Goal: Task Accomplishment & Management: Use online tool/utility

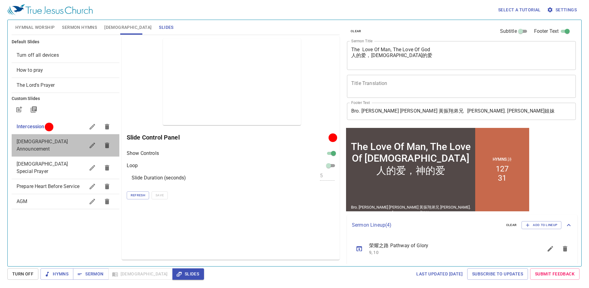
click at [52, 146] on div "[DEMOGRAPHIC_DATA] Announcement" at bounding box center [66, 145] width 108 height 22
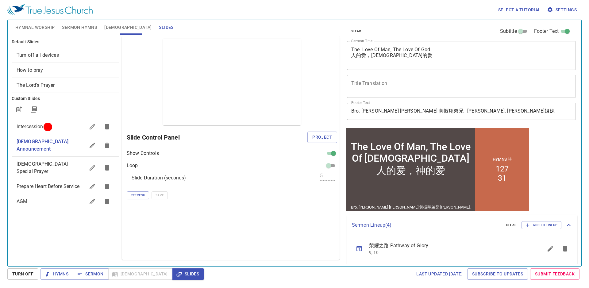
click at [342, 237] on div "clear Subtitle Footer Text Sermon Title The Love Of Man, The Love Of God 人的爱，神的…" at bounding box center [461, 140] width 238 height 246
click at [331, 141] on button "Project" at bounding box center [322, 137] width 30 height 11
click at [29, 274] on span "Turn Off" at bounding box center [22, 274] width 21 height 8
click at [322, 136] on span "Project" at bounding box center [322, 137] width 20 height 8
click at [46, 26] on span "Hymnal Worship" at bounding box center [35, 28] width 40 height 8
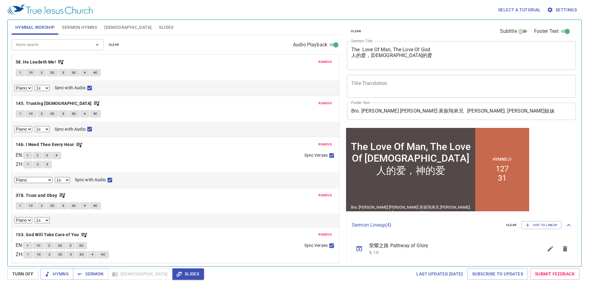
click at [325, 59] on button "remove" at bounding box center [325, 61] width 21 height 7
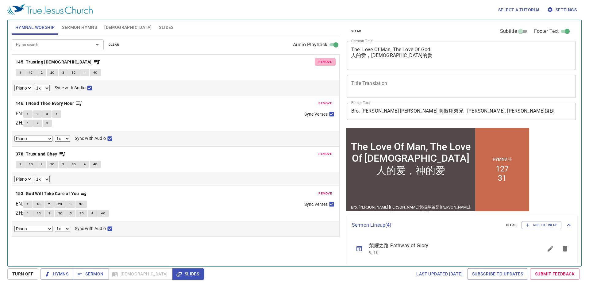
click at [325, 59] on button "remove" at bounding box center [325, 61] width 21 height 7
click at [325, 101] on span "remove" at bounding box center [324, 104] width 13 height 6
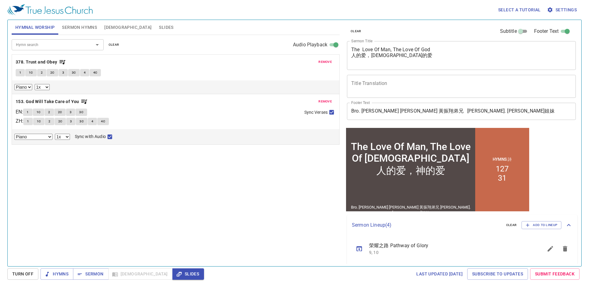
click at [325, 59] on span "remove" at bounding box center [324, 62] width 13 height 6
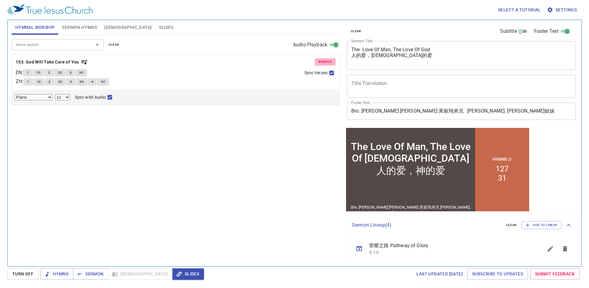
click at [325, 59] on span "remove" at bounding box center [324, 62] width 13 height 6
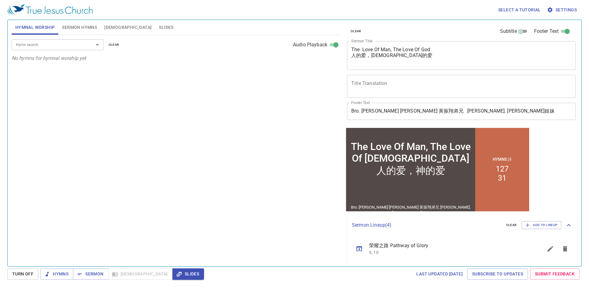
click at [83, 29] on span "Sermon Hymns" at bounding box center [79, 28] width 35 height 8
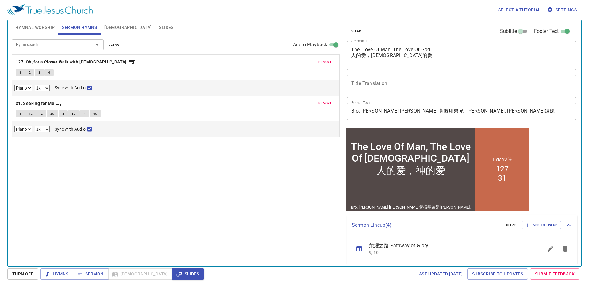
click at [321, 60] on span "remove" at bounding box center [324, 62] width 13 height 6
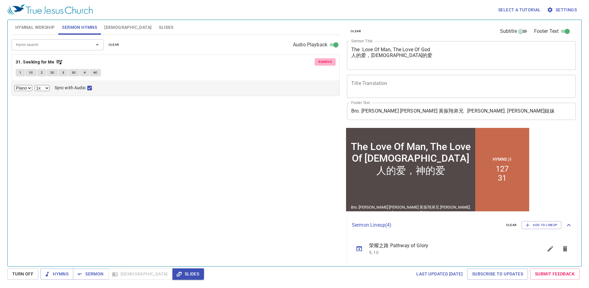
click at [322, 61] on span "remove" at bounding box center [324, 62] width 13 height 6
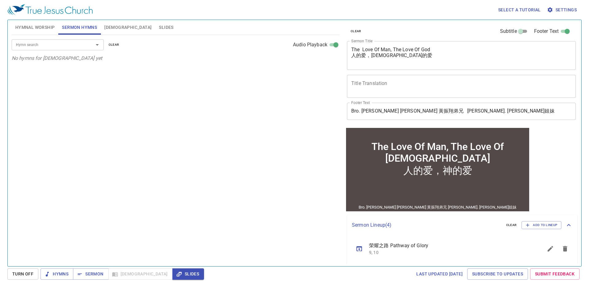
click at [100, 29] on button "Sermon Hymns" at bounding box center [79, 27] width 42 height 15
click at [155, 29] on button "Slides" at bounding box center [166, 27] width 22 height 15
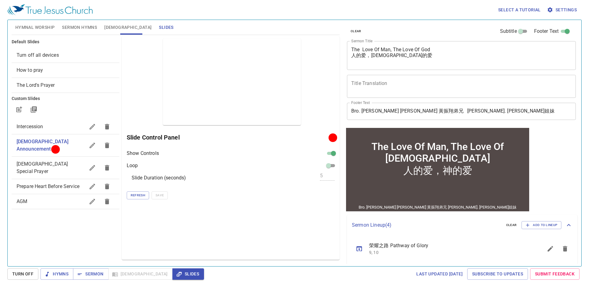
click at [159, 31] on span "Slides" at bounding box center [166, 28] width 14 height 8
click at [60, 125] on span "Intercession" at bounding box center [51, 126] width 68 height 7
click at [55, 179] on div "Prepare Heart Before Service" at bounding box center [66, 186] width 108 height 15
click at [321, 134] on span "Project" at bounding box center [322, 137] width 20 height 8
click at [142, 199] on button "Refresh" at bounding box center [138, 195] width 22 height 8
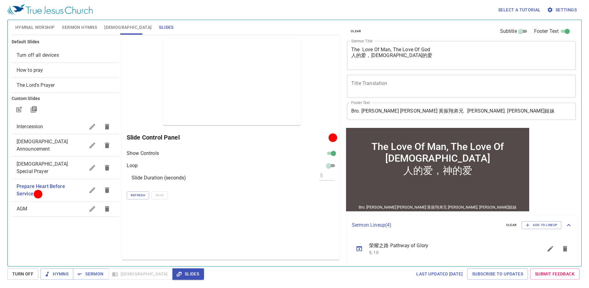
click at [58, 131] on div "Intercession" at bounding box center [66, 126] width 108 height 15
click at [326, 134] on span "Project" at bounding box center [322, 137] width 20 height 8
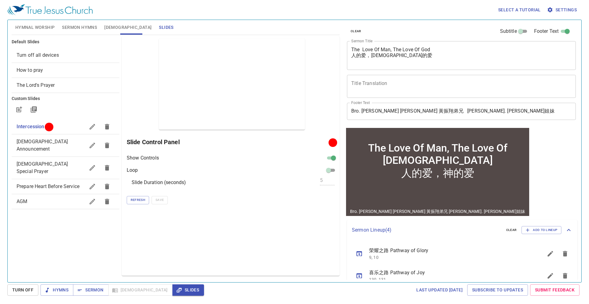
click at [285, 200] on div "Refresh Save" at bounding box center [232, 200] width 210 height 8
click at [102, 288] on span "Sermon" at bounding box center [90, 290] width 25 height 8
click at [177, 288] on span "Slides" at bounding box center [188, 290] width 22 height 8
click at [87, 288] on span "Sermon" at bounding box center [90, 290] width 25 height 8
click at [322, 139] on span "Project" at bounding box center [322, 142] width 20 height 8
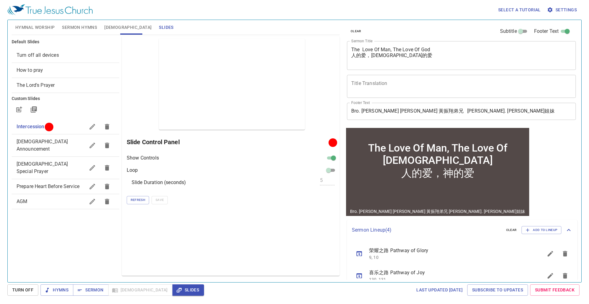
click at [77, 129] on span "Intercession" at bounding box center [51, 126] width 68 height 7
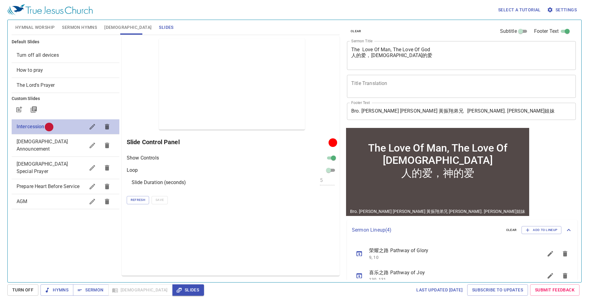
click at [77, 129] on span "Intercession" at bounding box center [51, 126] width 68 height 7
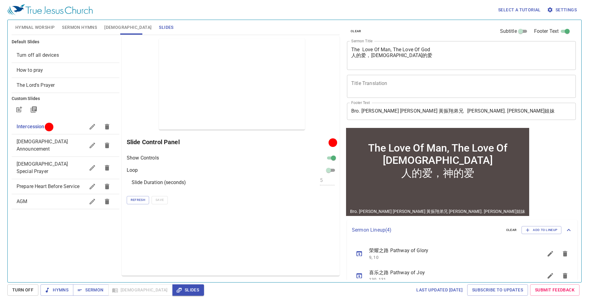
click at [77, 129] on span "Intercession" at bounding box center [51, 126] width 68 height 7
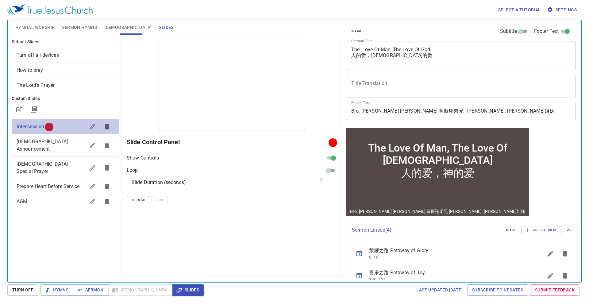
click at [77, 129] on span "Intercession" at bounding box center [51, 126] width 68 height 7
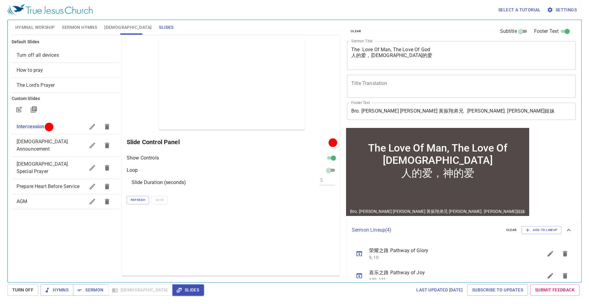
click at [77, 129] on span "Intercession" at bounding box center [51, 126] width 68 height 7
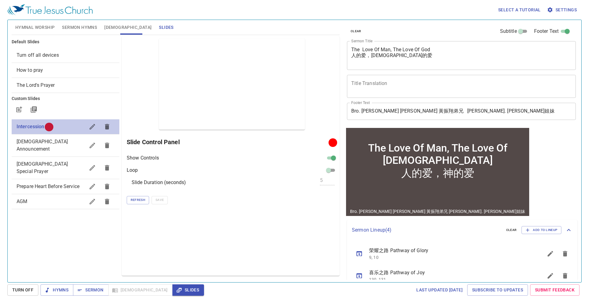
click at [77, 129] on span "Intercession" at bounding box center [51, 126] width 68 height 7
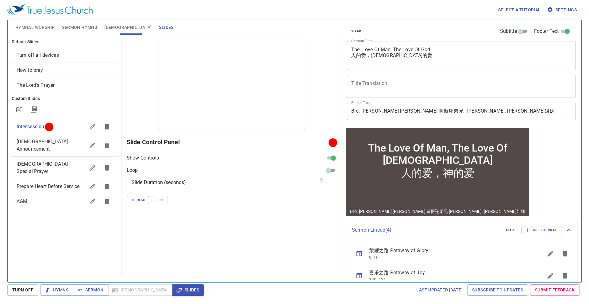
click at [61, 140] on span "[DEMOGRAPHIC_DATA] Announcement" at bounding box center [42, 145] width 51 height 13
click at [314, 140] on span "Project" at bounding box center [322, 142] width 20 height 8
click at [64, 161] on span "[DEMOGRAPHIC_DATA] Special Prayer" at bounding box center [42, 167] width 51 height 13
click at [318, 138] on button "Project" at bounding box center [322, 141] width 30 height 11
click at [62, 183] on span "Prepare Heart Before Service" at bounding box center [48, 186] width 63 height 6
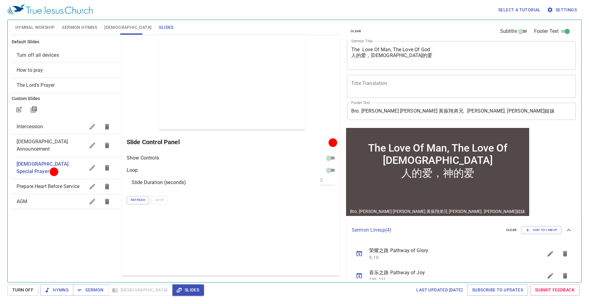
checkbox input "true"
click at [27, 288] on span "Turn Off" at bounding box center [22, 290] width 21 height 8
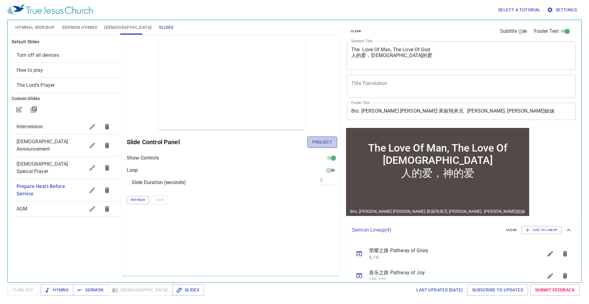
click at [317, 140] on span "Project" at bounding box center [322, 142] width 20 height 8
click at [48, 127] on span "Intercession" at bounding box center [51, 126] width 68 height 7
click at [31, 288] on span "Turn Off" at bounding box center [22, 290] width 21 height 8
click at [333, 141] on button "Project" at bounding box center [322, 141] width 30 height 11
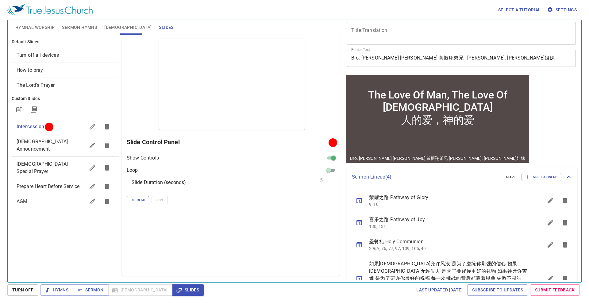
scroll to position [72, 0]
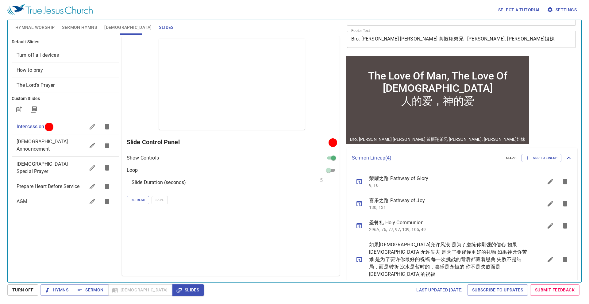
click at [44, 24] on span "Hymnal Worship" at bounding box center [35, 28] width 40 height 8
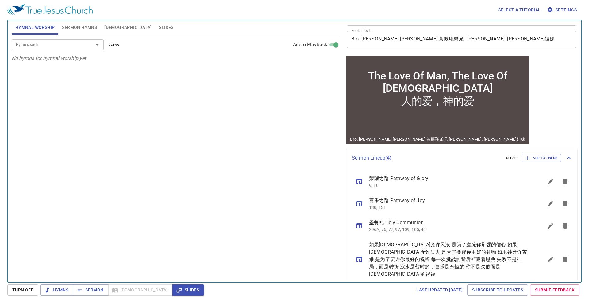
click at [82, 43] on input "Hymn search" at bounding box center [48, 44] width 70 height 7
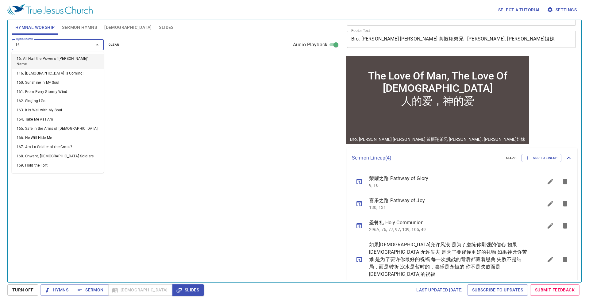
type input "163"
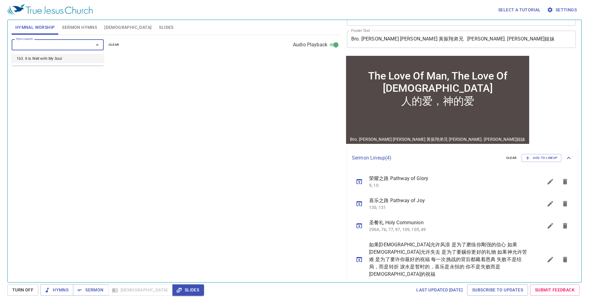
select select "1"
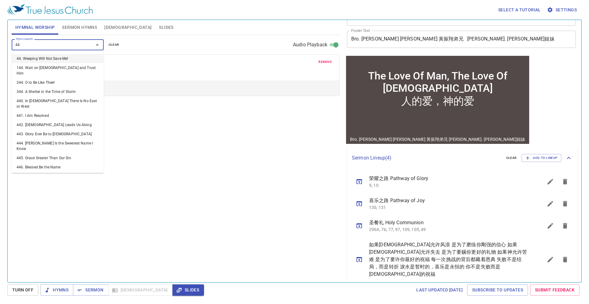
type input "444"
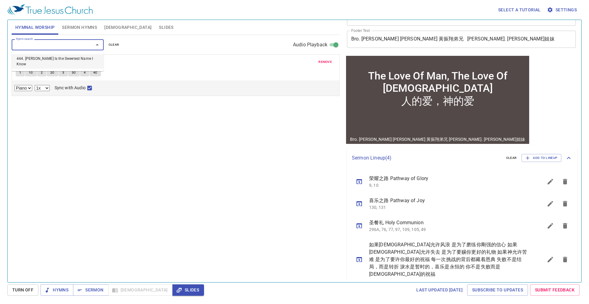
select select "1"
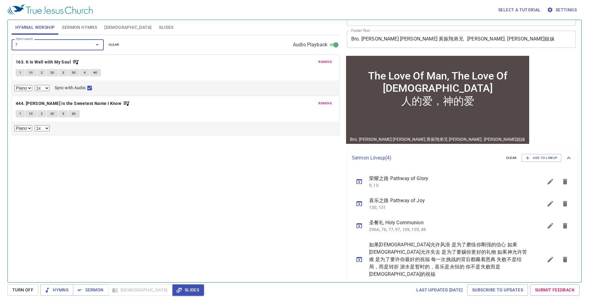
type input "73"
select select "1"
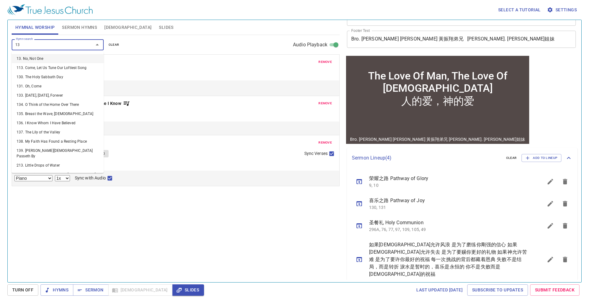
type input "136"
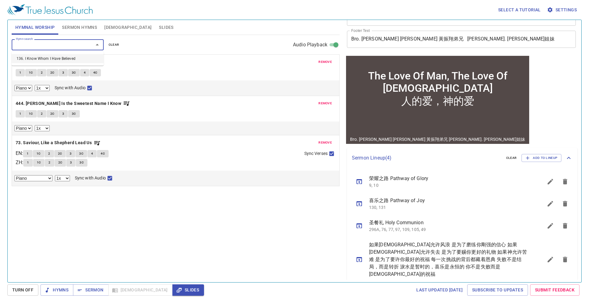
select select "1"
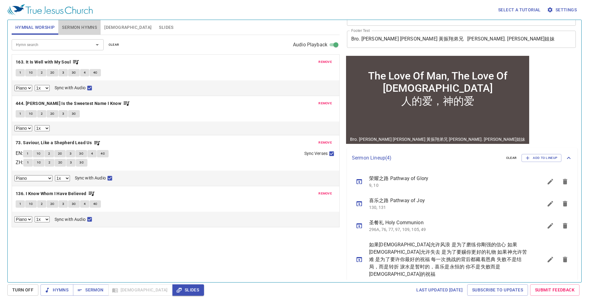
click at [78, 27] on span "Sermon Hymns" at bounding box center [79, 28] width 35 height 8
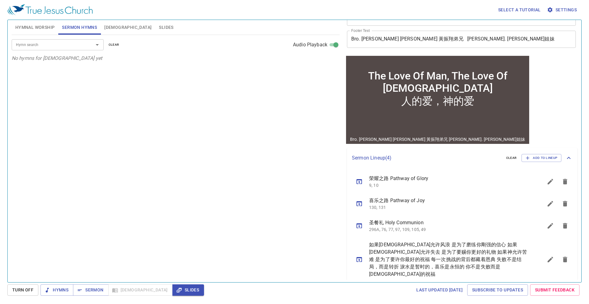
click at [29, 29] on span "Hymnal Worship" at bounding box center [35, 28] width 40 height 8
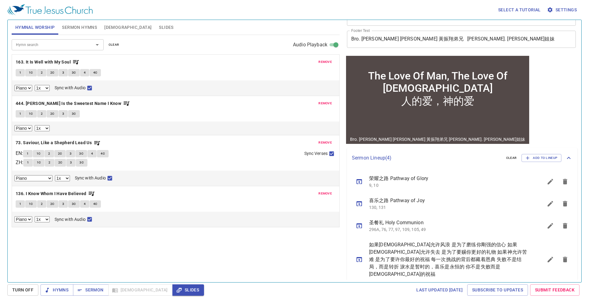
click at [83, 26] on span "Sermon Hymns" at bounding box center [79, 28] width 35 height 8
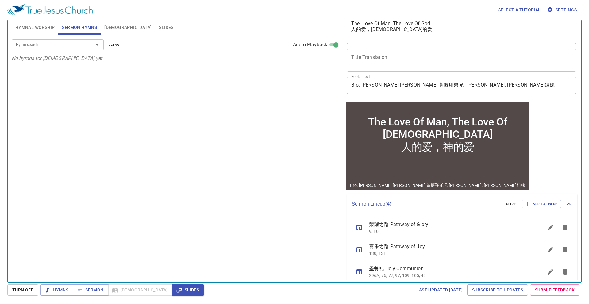
scroll to position [0, 0]
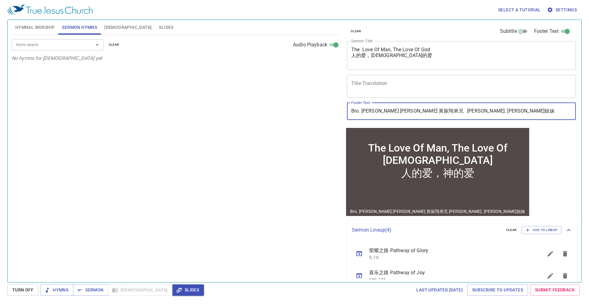
drag, startPoint x: 424, startPoint y: 110, endPoint x: 493, endPoint y: 109, distance: 69.0
click at [493, 109] on input "Bro. Ooi Chin Siong 黃振翔弟兄 Sis. Stefanie Shee 许美恩姐妹" at bounding box center [461, 111] width 229 height 17
paste input "Bro. Loh Ken Jack 罗耿介弟兄"
type input "Bro. Ooi Chin Siong 黃振翔弟兄 Bro. Loh Ken Jack 罗耿介弟兄"
click at [313, 155] on div "Hymn search Hymn search clear Audio Playback No hymns for sermon yet" at bounding box center [176, 156] width 328 height 242
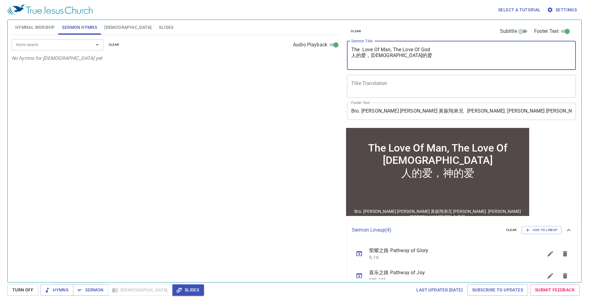
drag, startPoint x: 389, startPoint y: 60, endPoint x: 365, endPoint y: 58, distance: 23.7
click at [365, 58] on textarea "The Love Of Man, The Love Of God 人的爱，神的爱" at bounding box center [461, 55] width 220 height 17
click at [425, 61] on textarea "The Love Of Man, The Love Of God 人的爱，神的爱" at bounding box center [461, 55] width 220 height 17
drag, startPoint x: 402, startPoint y: 57, endPoint x: 346, endPoint y: 50, distance: 56.0
click at [346, 50] on div "clear Subtitle Footer Text Sermon Title The Love Of Man, The Love Of God 人的爱，神的…" at bounding box center [460, 73] width 233 height 106
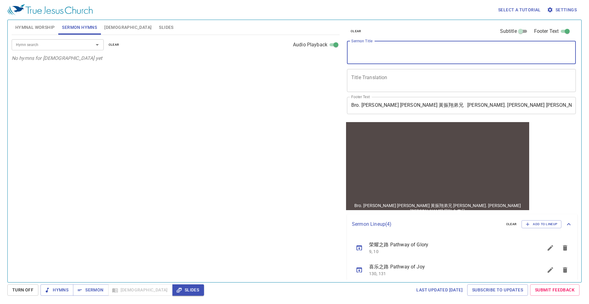
click at [357, 249] on icon "sermon lineup list" at bounding box center [358, 247] width 7 height 7
select select "1"
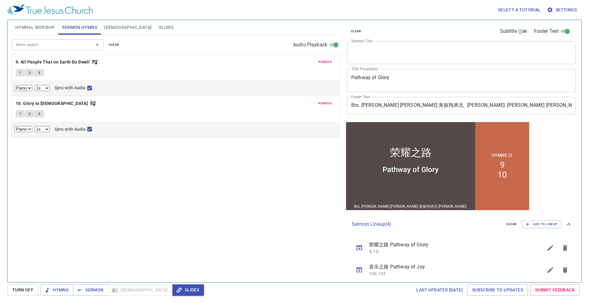
click at [546, 248] on icon "sermon lineup list" at bounding box center [549, 247] width 7 height 7
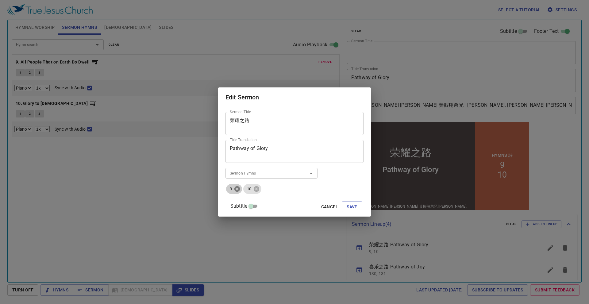
click at [240, 190] on icon at bounding box center [237, 188] width 7 height 7
click at [242, 189] on icon at bounding box center [239, 189] width 6 height 6
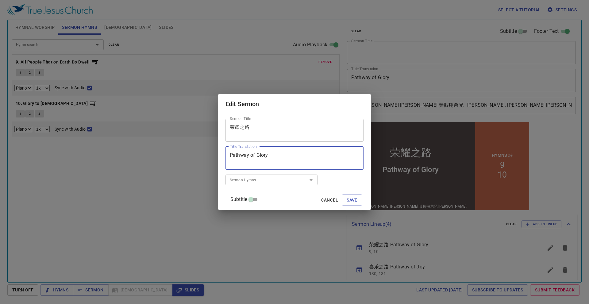
drag, startPoint x: 277, startPoint y: 158, endPoint x: 225, endPoint y: 150, distance: 52.4
click at [225, 150] on div "Sermon Title 荣耀之路 Sermon Title Title Translation Pathway of Glory Title Transla…" at bounding box center [294, 162] width 153 height 96
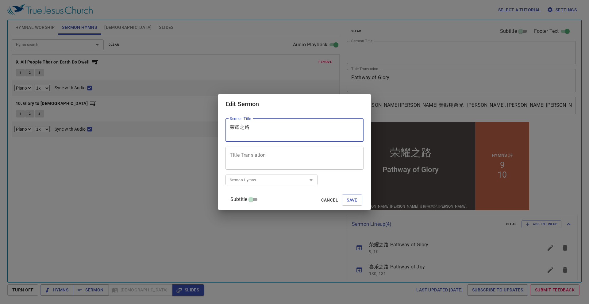
drag, startPoint x: 276, startPoint y: 126, endPoint x: 188, endPoint y: 123, distance: 87.7
click at [188, 123] on div "Edit Sermon Sermon Title 荣耀之路 Sermon Title Title Translation Title Translation …" at bounding box center [294, 152] width 589 height 304
type textarea "."
click at [346, 201] on span "Save" at bounding box center [351, 200] width 11 height 8
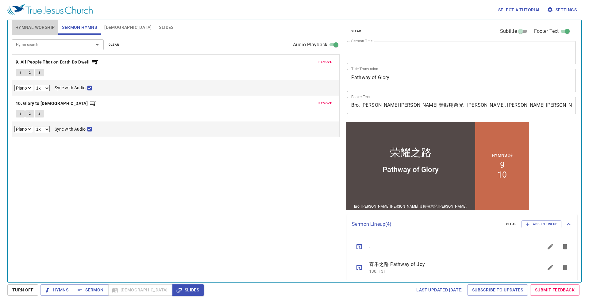
click at [45, 24] on span "Hymnal Worship" at bounding box center [35, 28] width 40 height 8
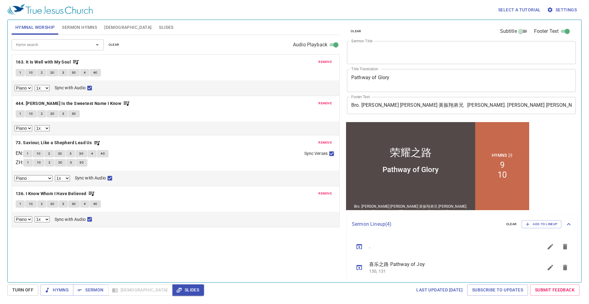
click at [74, 26] on span "Sermon Hymns" at bounding box center [79, 28] width 35 height 8
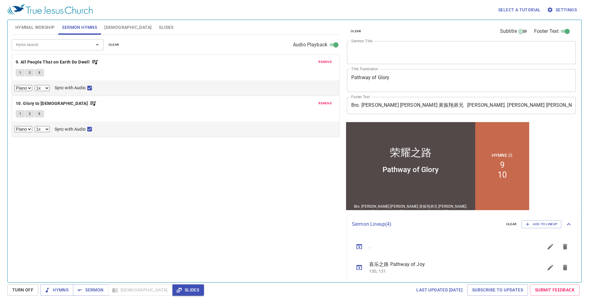
click at [327, 61] on span "remove" at bounding box center [324, 62] width 13 height 6
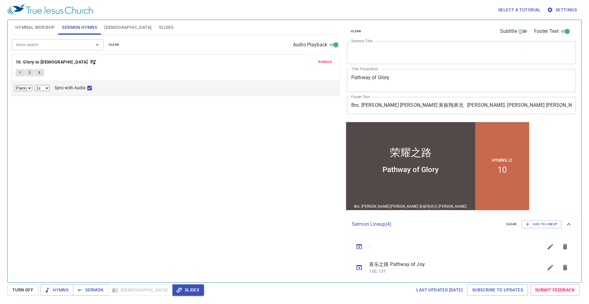
click at [327, 61] on span "remove" at bounding box center [324, 62] width 13 height 6
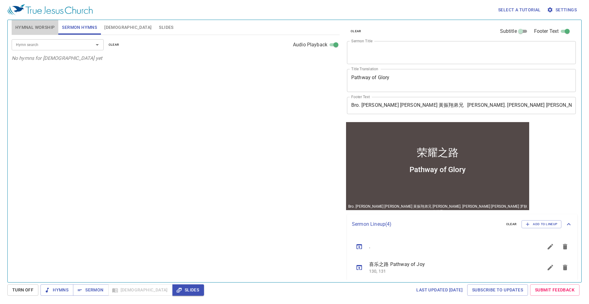
click at [36, 26] on span "Hymnal Worship" at bounding box center [35, 28] width 40 height 8
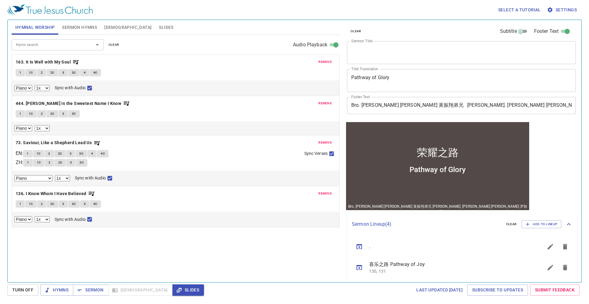
click at [155, 28] on button "Slides" at bounding box center [166, 27] width 22 height 15
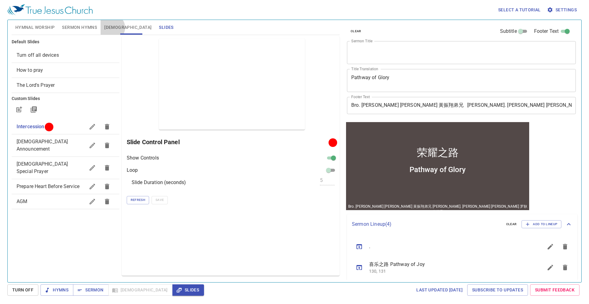
click at [112, 29] on span "[DEMOGRAPHIC_DATA]" at bounding box center [127, 28] width 47 height 8
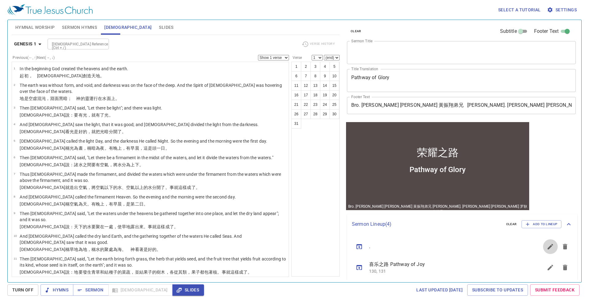
click at [546, 246] on icon "sermon lineup list" at bounding box center [549, 246] width 7 height 7
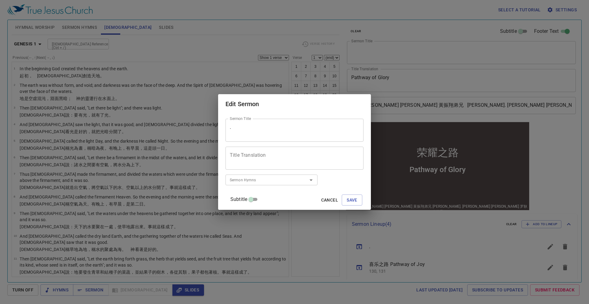
click at [400, 261] on div "Edit Sermon Sermon Title . Sermon Title Title Translation Title Translation Sub…" at bounding box center [294, 152] width 589 height 304
click at [325, 201] on span "Cancel" at bounding box center [329, 200] width 17 height 8
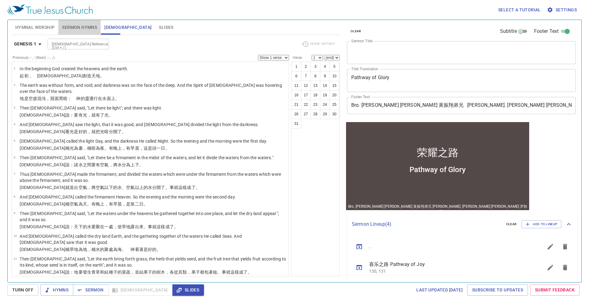
click at [67, 23] on button "Sermon Hymns" at bounding box center [79, 27] width 42 height 15
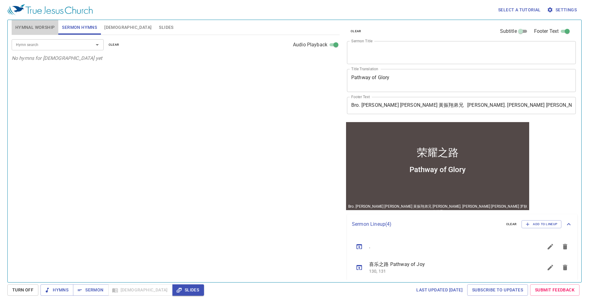
click at [29, 28] on span "Hymnal Worship" at bounding box center [35, 28] width 40 height 8
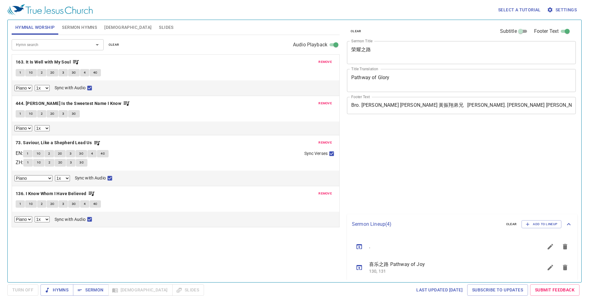
select select "1"
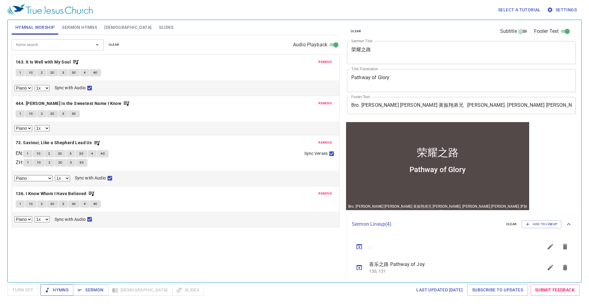
click at [65, 288] on span "Hymns" at bounding box center [56, 290] width 23 height 8
click at [179, 260] on div "Hymn search Hymn search clear Audio Playback remove 163. It Is Well with My Sou…" at bounding box center [176, 156] width 328 height 242
click at [48, 59] on b "163. It Is Well with My Soul" at bounding box center [43, 62] width 55 height 8
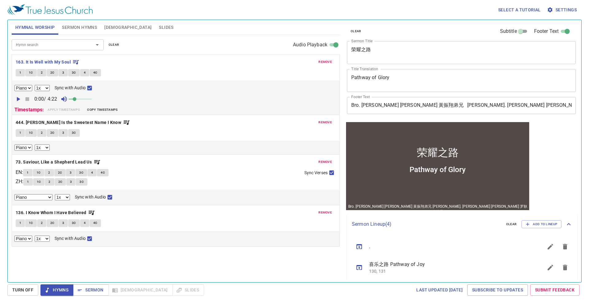
click at [18, 74] on button "1" at bounding box center [20, 72] width 9 height 7
checkbox input "false"
click at [53, 75] on span "2C" at bounding box center [52, 73] width 4 height 6
click at [63, 74] on span "3" at bounding box center [63, 73] width 2 height 6
click at [74, 73] on span "3C" at bounding box center [74, 73] width 4 height 6
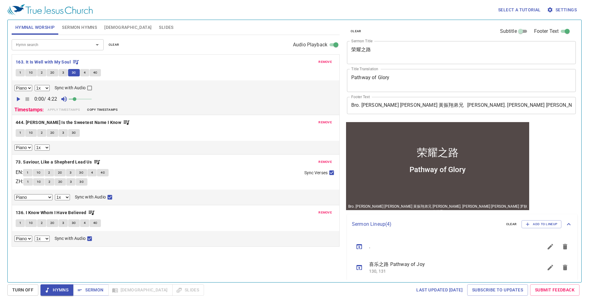
click at [84, 72] on span "4" at bounding box center [85, 73] width 2 height 6
click at [99, 74] on button "4C" at bounding box center [96, 72] width 12 height 7
click at [58, 286] on span "Hymns" at bounding box center [56, 290] width 23 height 8
click at [54, 121] on b "444. [DEMOGRAPHIC_DATA] Is the Sweetest Name I Know" at bounding box center [68, 123] width 105 height 8
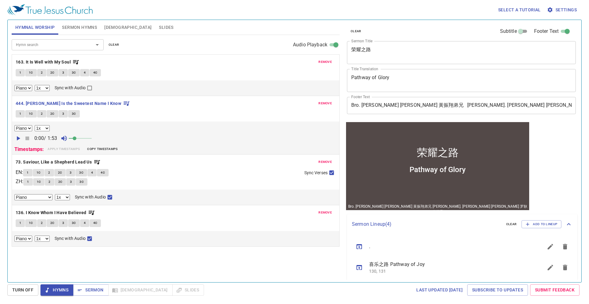
click at [19, 112] on span "1" at bounding box center [20, 114] width 2 height 6
click at [30, 113] on span "1C" at bounding box center [31, 114] width 4 height 6
click at [41, 115] on span "2" at bounding box center [42, 114] width 2 height 6
click at [50, 114] on span "2C" at bounding box center [52, 114] width 4 height 6
click at [63, 115] on span "3" at bounding box center [63, 114] width 2 height 6
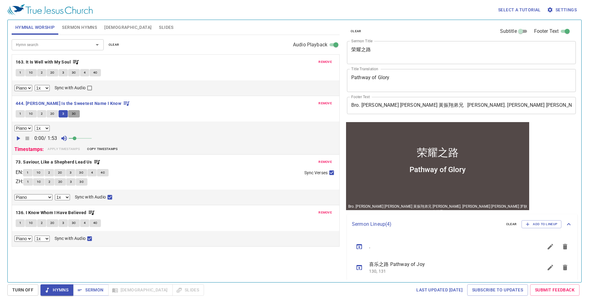
click at [73, 112] on span "3C" at bounding box center [74, 114] width 4 height 6
click at [63, 291] on span "Hymns" at bounding box center [56, 290] width 23 height 8
click at [31, 162] on b "73. Saviour, Like a Shepherd Lead Us" at bounding box center [54, 162] width 76 height 8
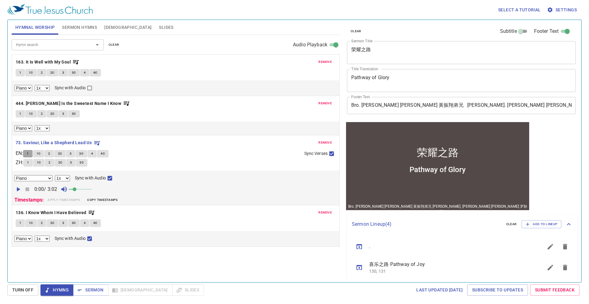
click at [32, 152] on button "1" at bounding box center [27, 153] width 9 height 7
checkbox input "false"
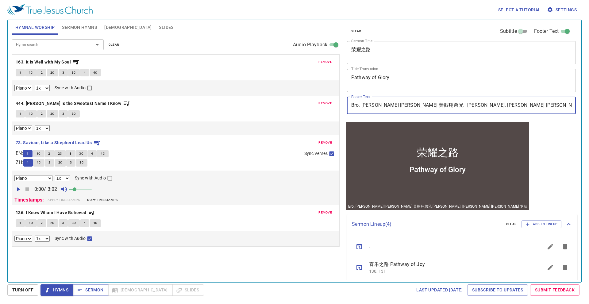
drag, startPoint x: 419, startPoint y: 105, endPoint x: 341, endPoint y: 109, distance: 78.9
click at [341, 109] on div "Hymnal Worship Sermon Hymns Bible Slides Hymn search Hymn search clear Audio Pl…" at bounding box center [294, 148] width 570 height 262
paste input "Dn. Philemon Liew 劉腓利門執事"
type input "Dn. [PERSON_NAME] [PERSON_NAME]門執事 Bro. Loh [PERSON_NAME] [PERSON_NAME] 罗耿介弟兄"
click at [121, 257] on div "Hymn search Hymn search clear Audio Playback remove 163. It Is Well with My Sou…" at bounding box center [176, 156] width 328 height 242
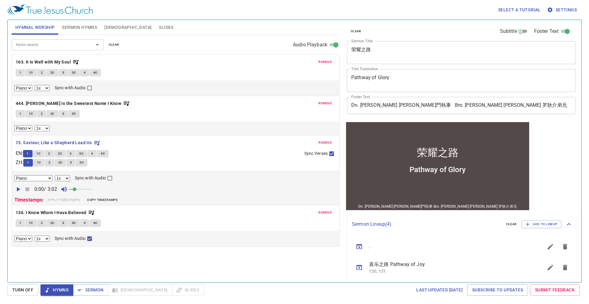
click at [41, 155] on span "1C" at bounding box center [38, 154] width 4 height 6
click at [49, 151] on button "2" at bounding box center [48, 153] width 9 height 7
click at [62, 152] on span "2C" at bounding box center [60, 154] width 4 height 6
click at [71, 154] on span "3" at bounding box center [71, 154] width 2 height 6
click at [86, 152] on button "3C" at bounding box center [81, 153] width 12 height 7
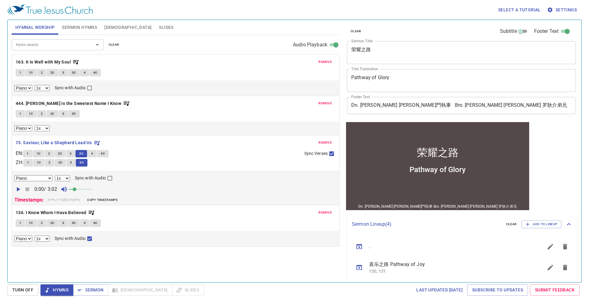
click at [59, 288] on span "Hymns" at bounding box center [56, 290] width 23 height 8
click at [50, 212] on b "136. I Know Whom I Have Believed" at bounding box center [51, 213] width 71 height 8
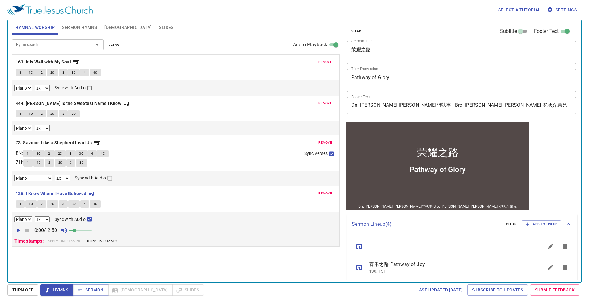
click at [17, 206] on button "1" at bounding box center [20, 203] width 9 height 7
checkbox input "false"
click at [54, 203] on button "2C" at bounding box center [53, 203] width 12 height 7
click at [546, 248] on icon "sermon lineup list" at bounding box center [549, 246] width 7 height 7
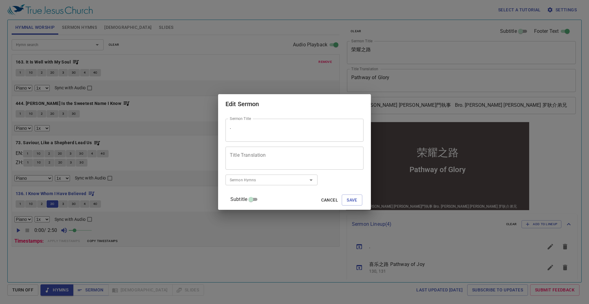
click at [267, 128] on textarea "." at bounding box center [294, 130] width 129 height 12
type textarea "十架"
click at [346, 200] on span "Save" at bounding box center [351, 200] width 11 height 8
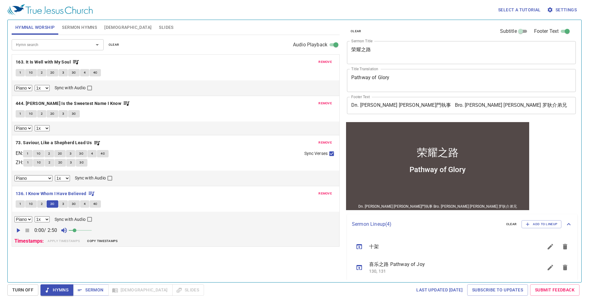
click at [63, 204] on span "3" at bounding box center [63, 204] width 2 height 6
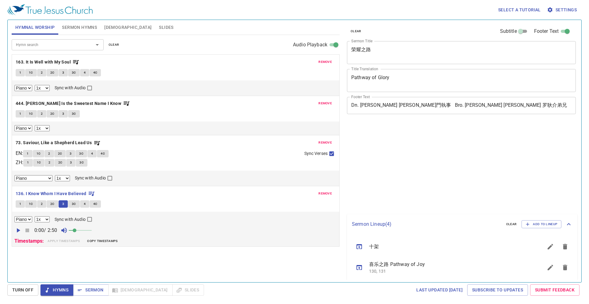
select select "1"
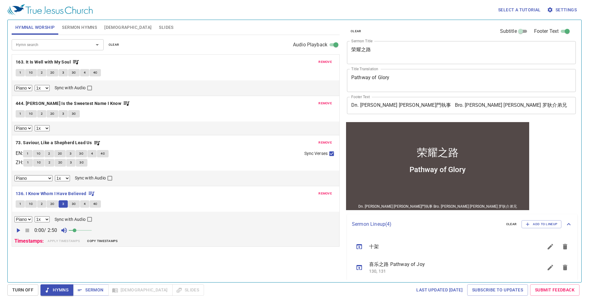
click at [547, 248] on icon "sermon lineup list" at bounding box center [550, 247] width 6 height 6
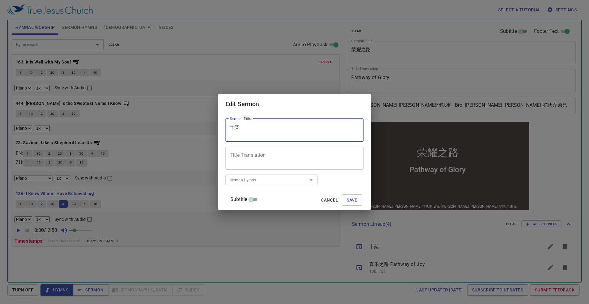
click at [303, 131] on textarea "十架" at bounding box center [294, 130] width 129 height 12
click at [277, 155] on textarea "Title Translation" at bounding box center [294, 158] width 129 height 12
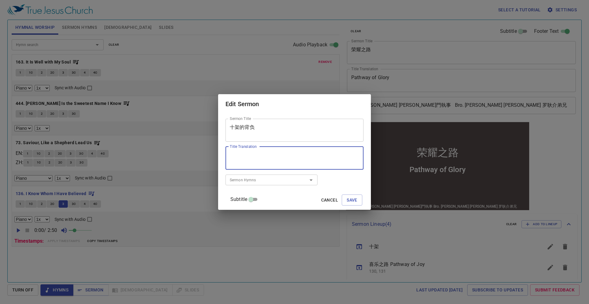
click at [284, 128] on textarea "十架的背负" at bounding box center [294, 130] width 129 height 12
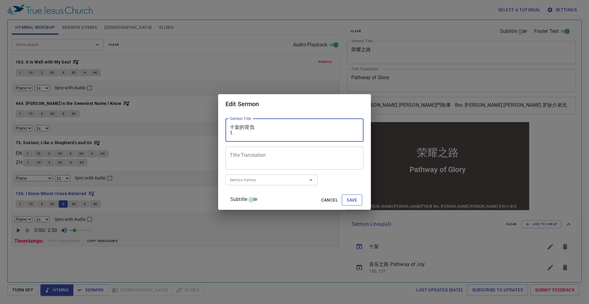
type textarea "十架的背负 1."
click at [346, 197] on span "Save" at bounding box center [351, 200] width 11 height 8
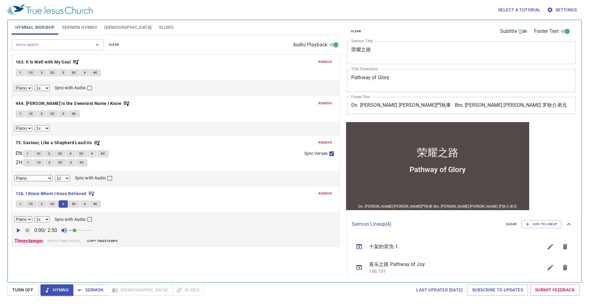
click at [77, 206] on button "3C" at bounding box center [74, 203] width 12 height 7
click at [547, 248] on icon "sermon lineup list" at bounding box center [550, 247] width 6 height 6
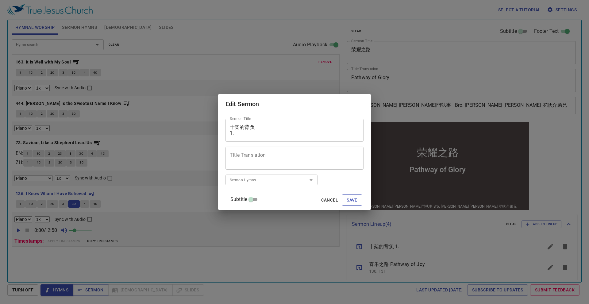
click at [321, 199] on span "Cancel" at bounding box center [329, 200] width 17 height 8
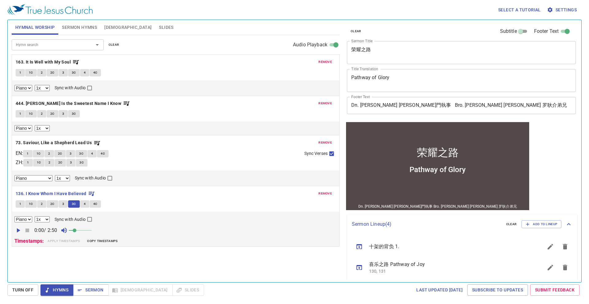
click at [547, 247] on icon "sermon lineup list" at bounding box center [549, 246] width 7 height 7
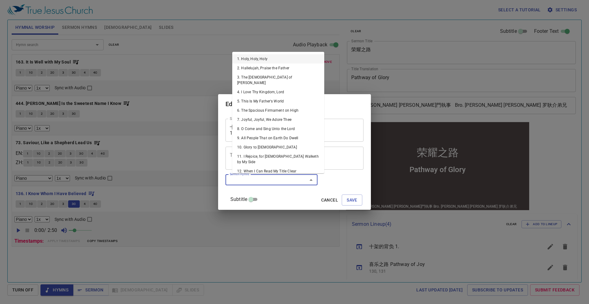
click at [279, 182] on input "Sermon Hymns" at bounding box center [262, 179] width 70 height 7
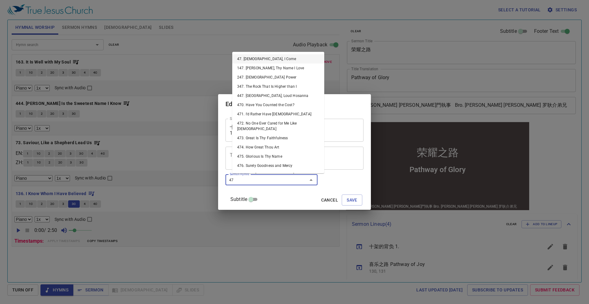
type input "473"
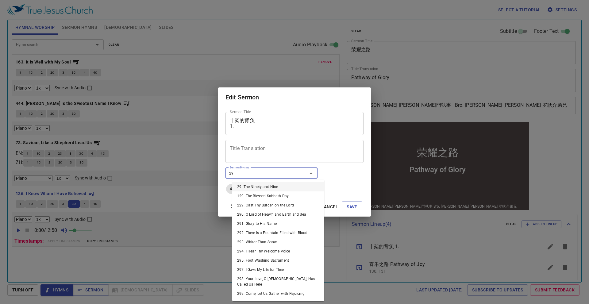
type input "296"
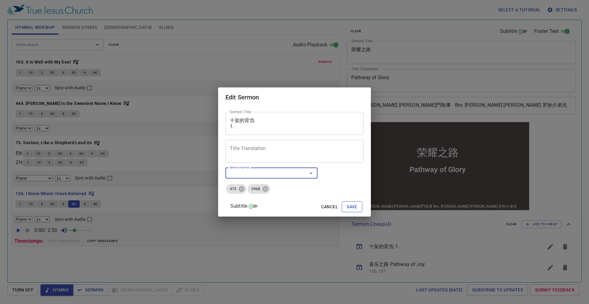
click at [346, 206] on span "Save" at bounding box center [351, 207] width 11 height 8
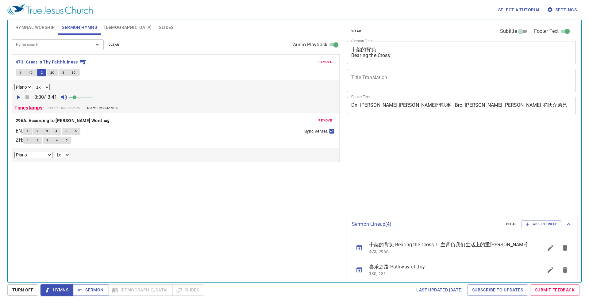
select select "1"
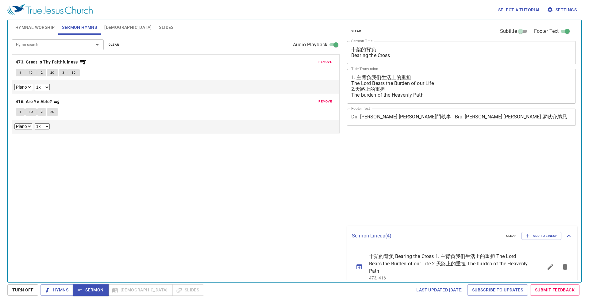
select select "1"
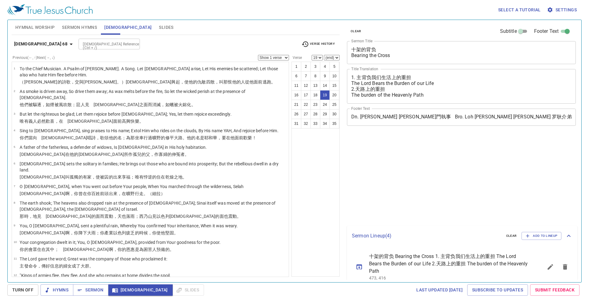
select select "19"
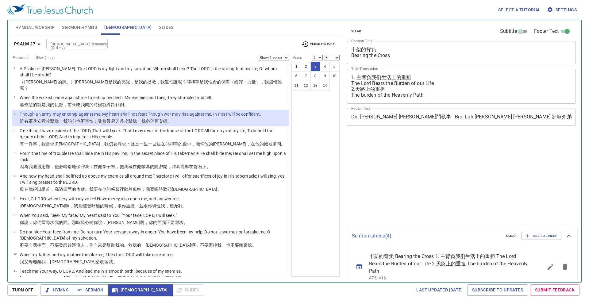
select select "3"
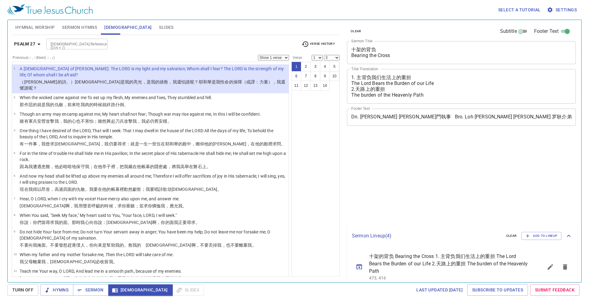
select select "3"
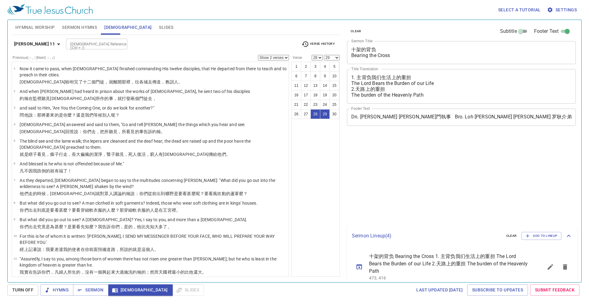
select select "2"
select select "28"
select select "29"
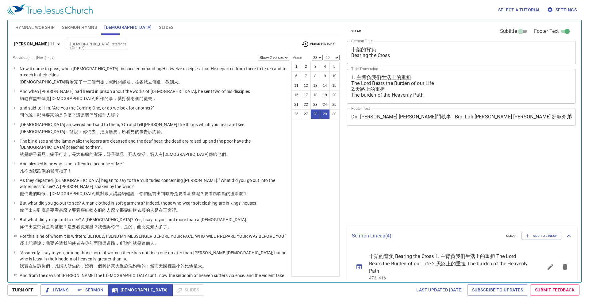
select select "2"
select select "28"
select select "29"
select select "2"
select select "30"
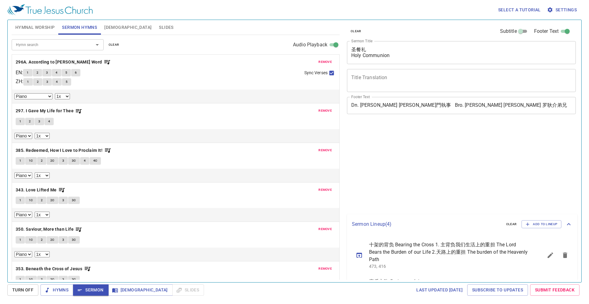
select select "1"
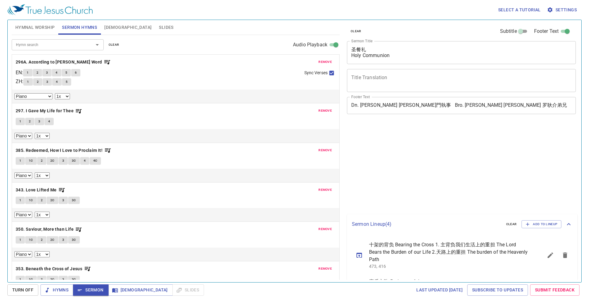
select select "1"
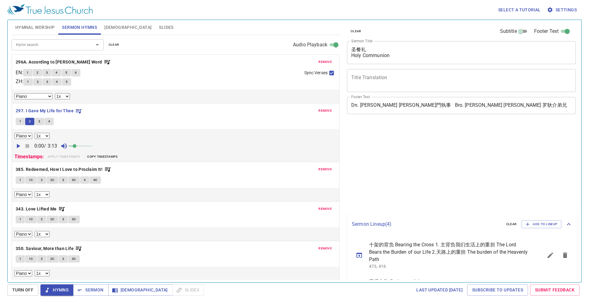
select select "1"
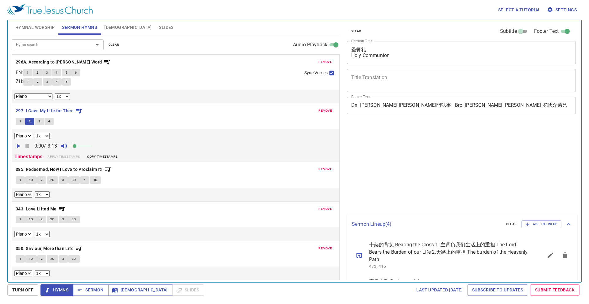
select select "1"
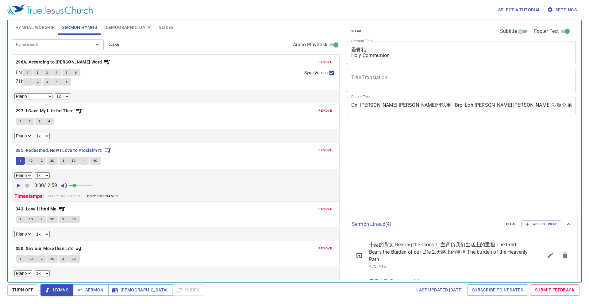
select select "1"
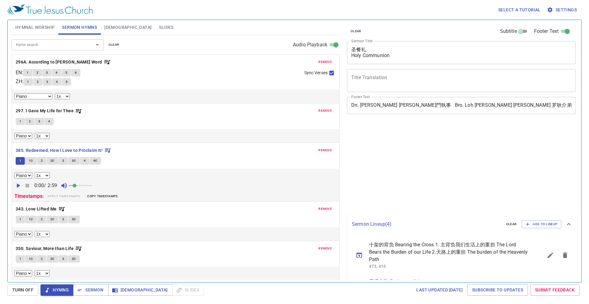
select select "1"
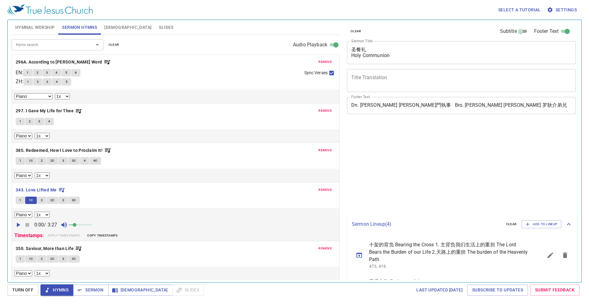
select select "1"
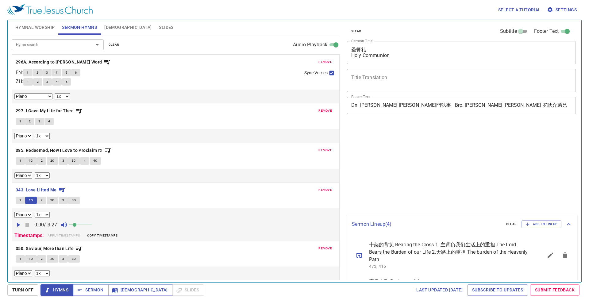
select select "1"
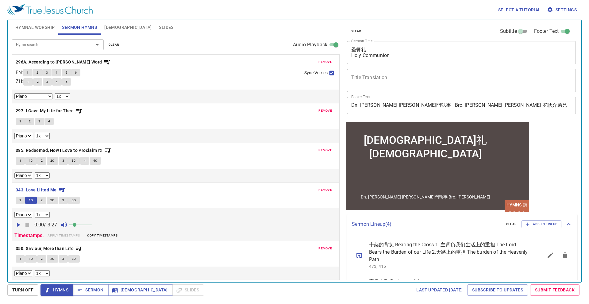
scroll to position [119, 0]
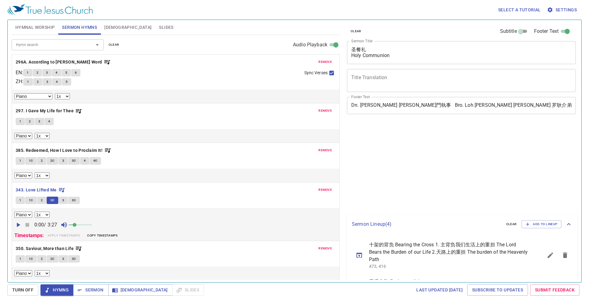
select select "1"
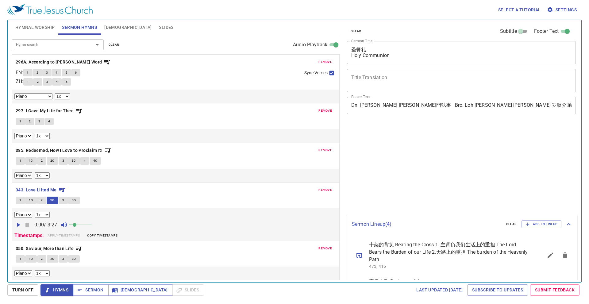
select select "1"
